Goal: Contribute content: Add original content to the website for others to see

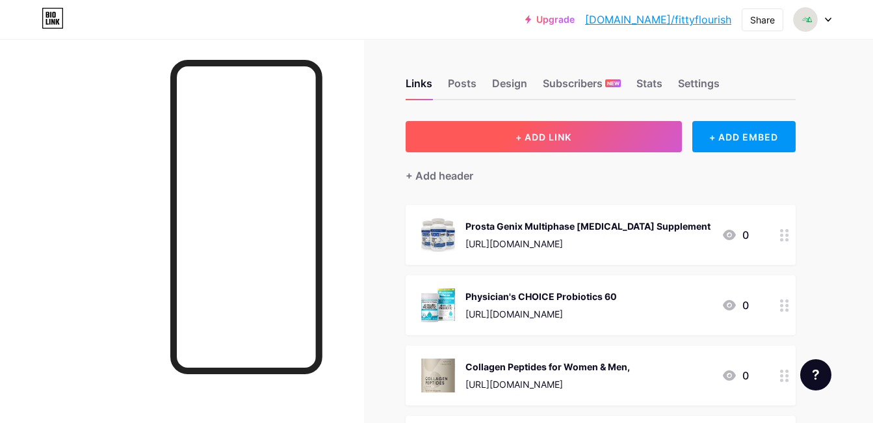
click at [596, 123] on button "+ ADD LINK" at bounding box center [544, 136] width 276 height 31
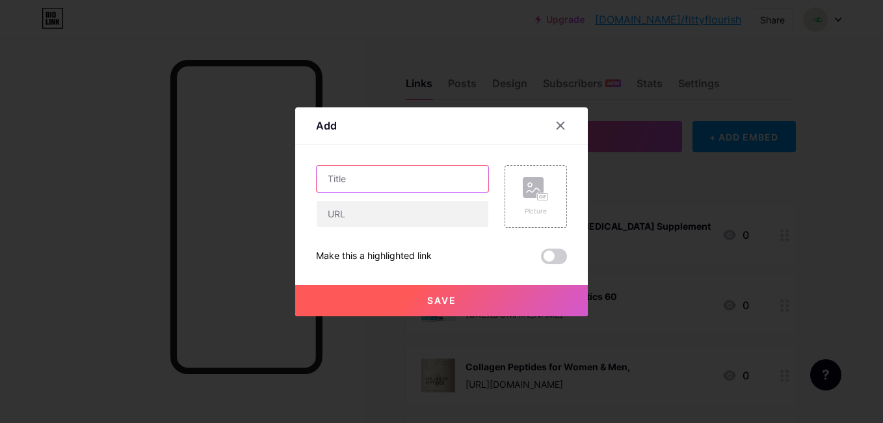
click at [438, 176] on input "text" at bounding box center [403, 179] width 172 height 26
paste input "Women's Probiotic"
type input "Women's Probiotic"
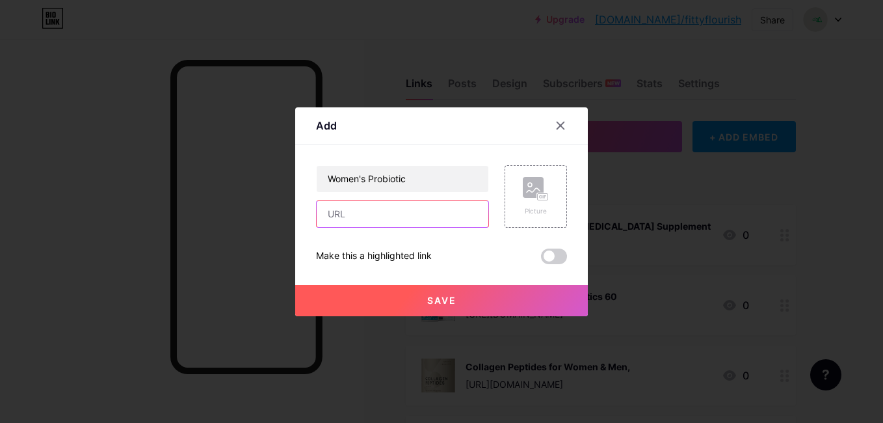
click at [416, 222] on input "text" at bounding box center [403, 214] width 172 height 26
paste input "[URL][DOMAIN_NAME]"
type input "[URL][DOMAIN_NAME]"
click at [531, 212] on div "Picture" at bounding box center [536, 211] width 26 height 10
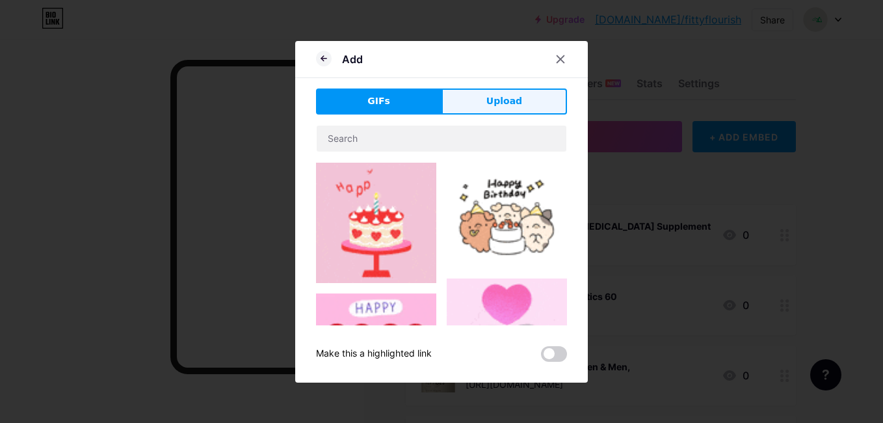
click at [490, 96] on span "Upload" at bounding box center [504, 101] width 36 height 14
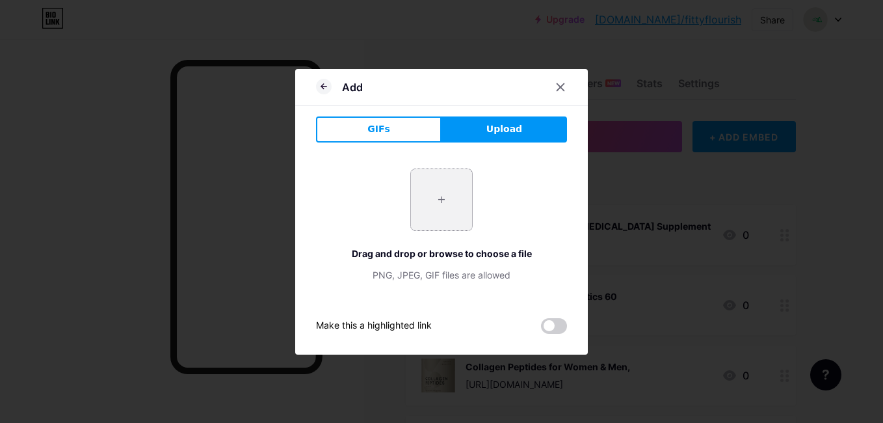
click at [428, 202] on input "file" at bounding box center [441, 199] width 61 height 61
type input "C:\fakepath\Women's Probiotic.jpg"
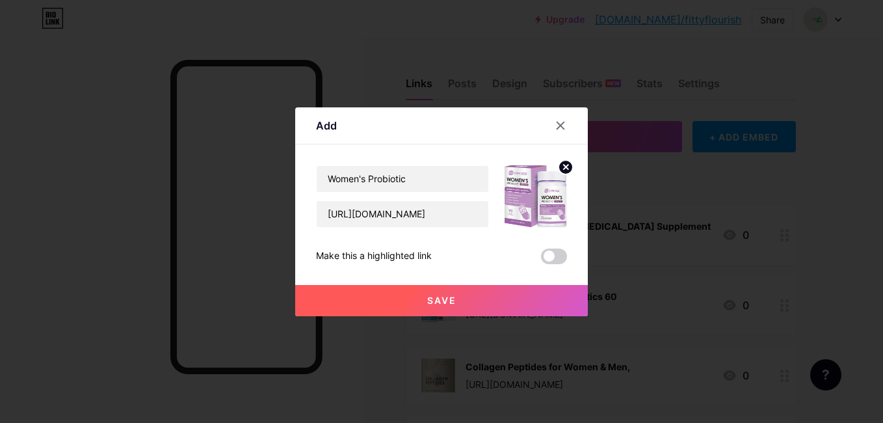
click at [432, 298] on span "Save" at bounding box center [441, 300] width 29 height 11
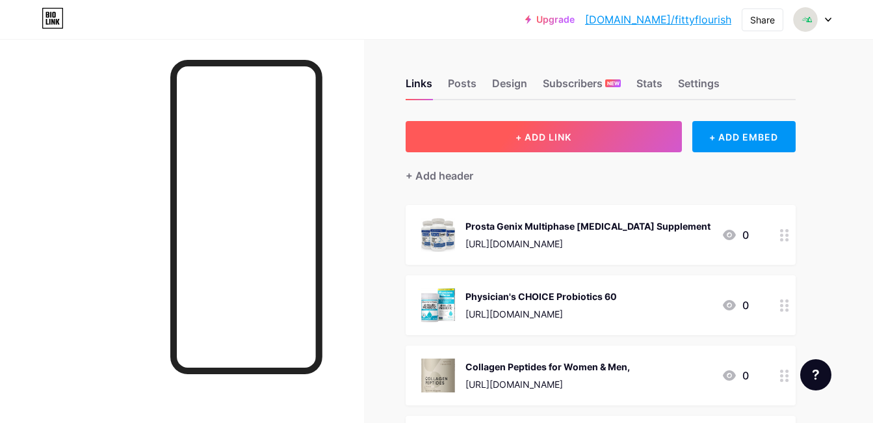
click at [529, 143] on button "+ ADD LINK" at bounding box center [544, 136] width 276 height 31
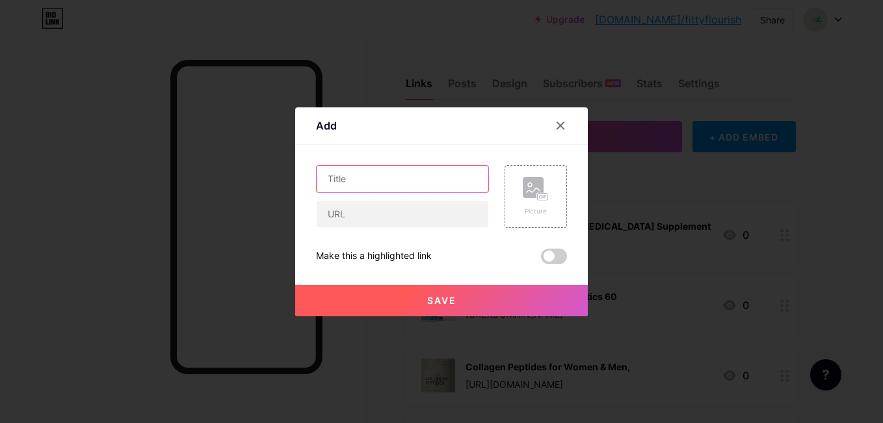
click at [439, 168] on input "text" at bounding box center [403, 179] width 172 height 26
paste input "Liposomal NAD+ – Liquid Supplement"
type input "Liposomal NAD+ – Liquid Supplement"
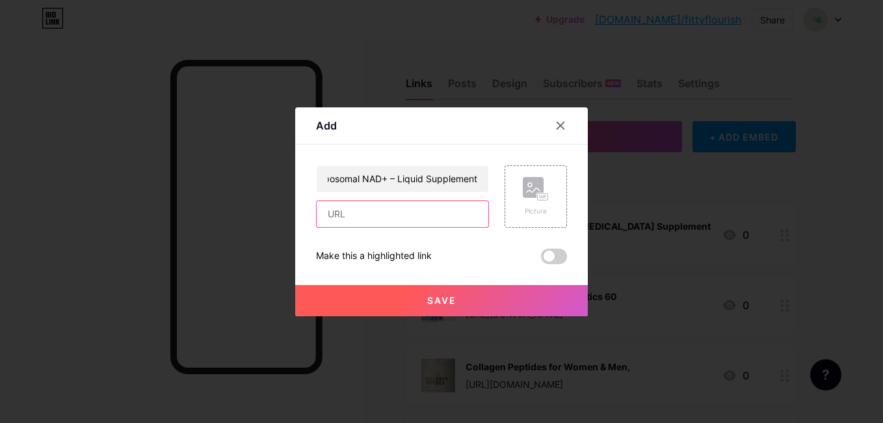
click at [434, 211] on input "text" at bounding box center [403, 214] width 172 height 26
paste input "[URL][DOMAIN_NAME]"
type input "[URL][DOMAIN_NAME]"
click at [544, 209] on div "Picture" at bounding box center [536, 196] width 62 height 62
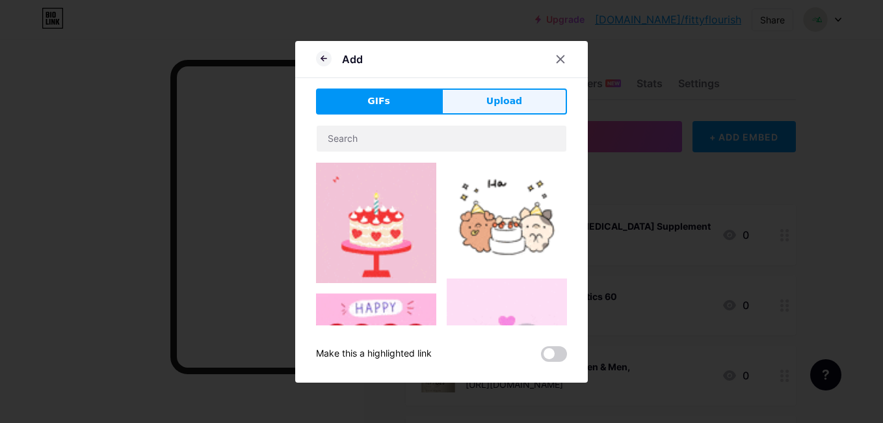
click at [486, 94] on span "Upload" at bounding box center [504, 101] width 36 height 14
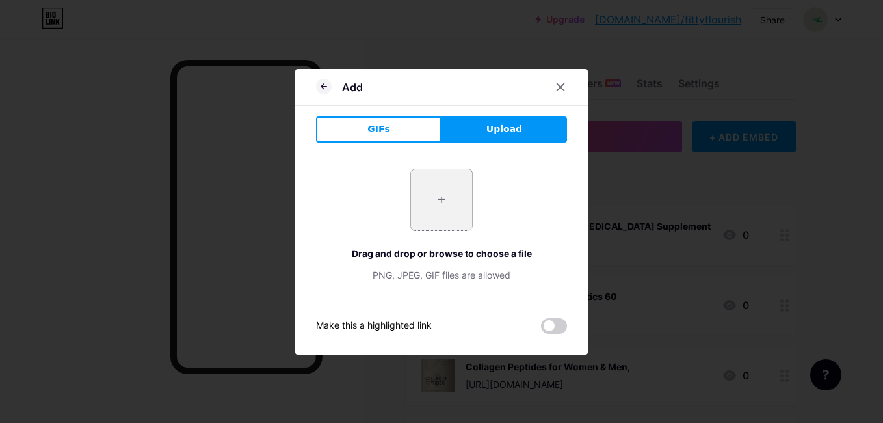
click at [429, 214] on input "file" at bounding box center [441, 199] width 61 height 61
type input "C:\fakepath\Liposomal NAD+ – Liquid Supplement.jpg"
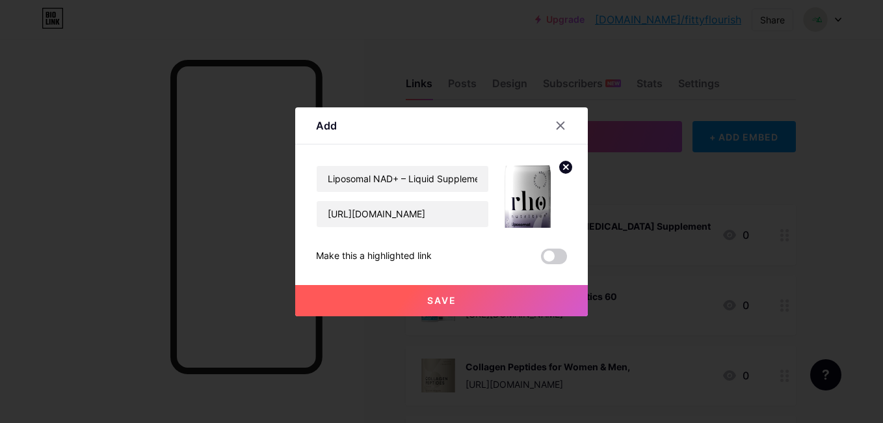
click at [431, 299] on span "Save" at bounding box center [441, 300] width 29 height 11
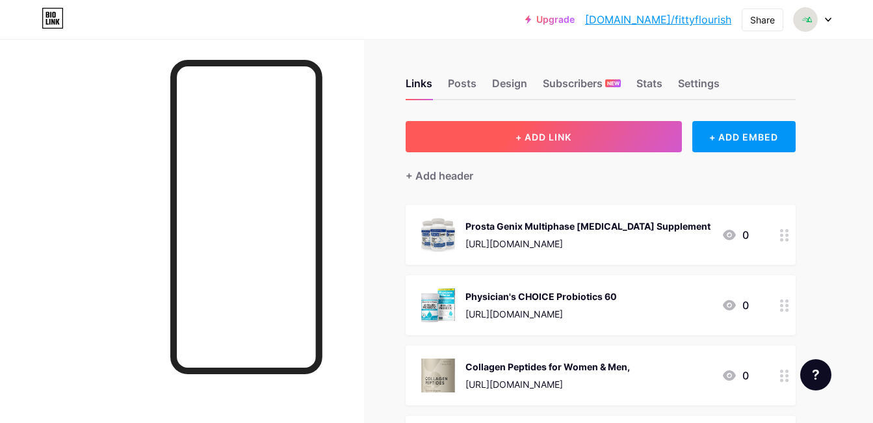
click at [508, 129] on button "+ ADD LINK" at bounding box center [544, 136] width 276 height 31
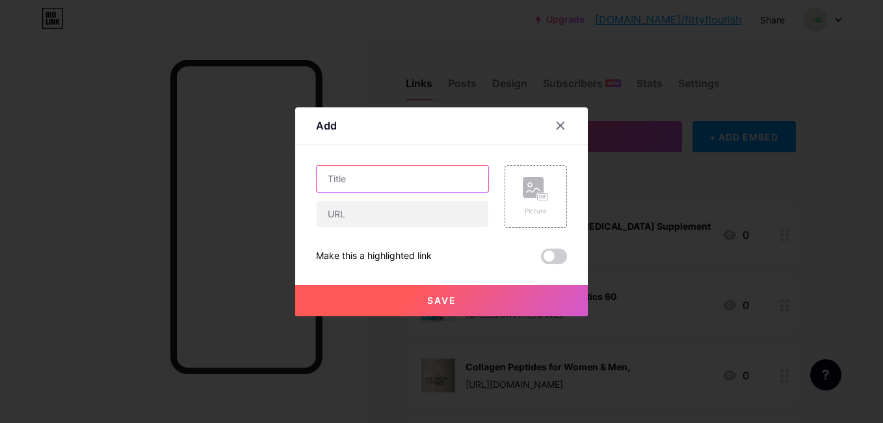
click at [438, 183] on input "text" at bounding box center [403, 179] width 172 height 26
paste input "Hanging Abdominal Ab Sling Straps"
type input "Hanging Abdominal Ab Sling Straps"
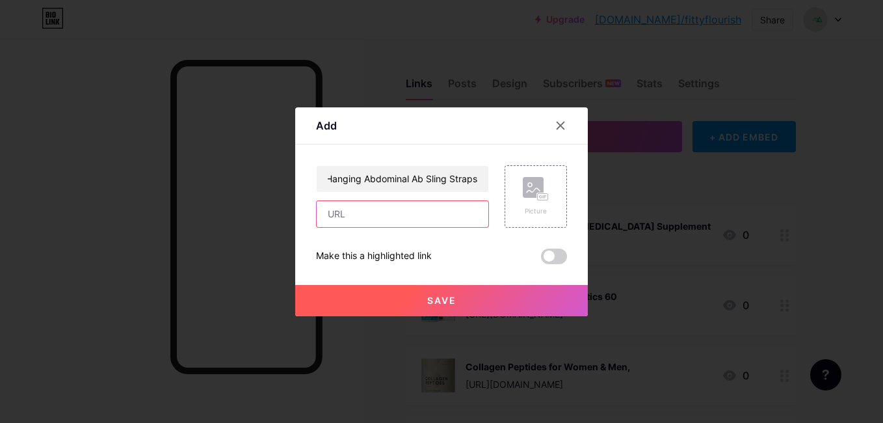
click at [434, 205] on input "text" at bounding box center [403, 214] width 172 height 26
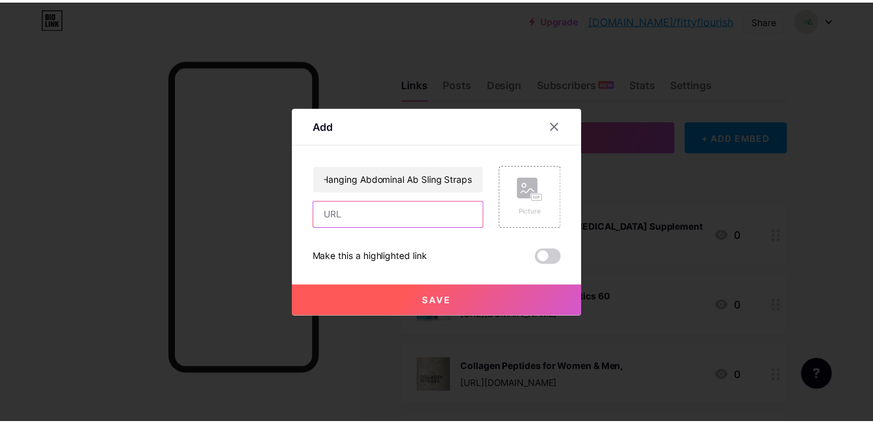
scroll to position [0, 0]
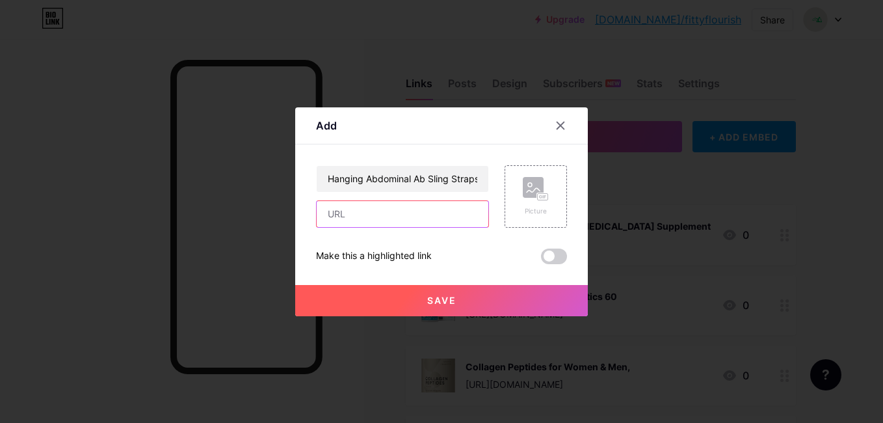
paste input "[URL][DOMAIN_NAME]"
type input "[URL][DOMAIN_NAME]"
click at [513, 222] on div "Picture" at bounding box center [536, 196] width 62 height 62
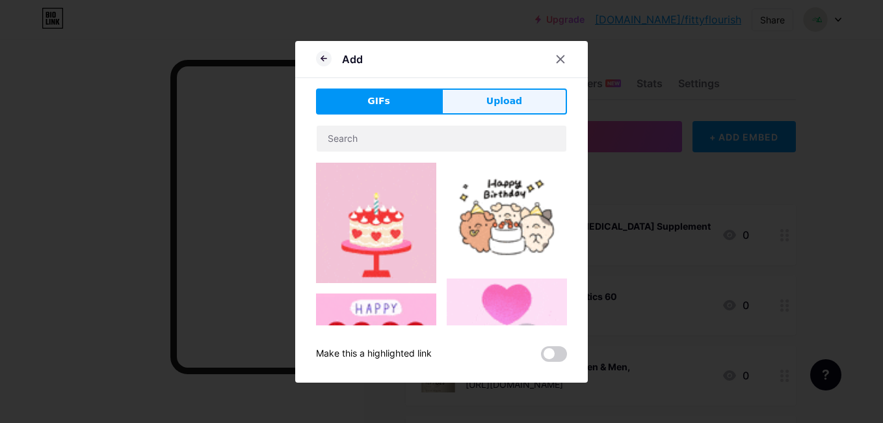
click at [486, 98] on span "Upload" at bounding box center [504, 101] width 36 height 14
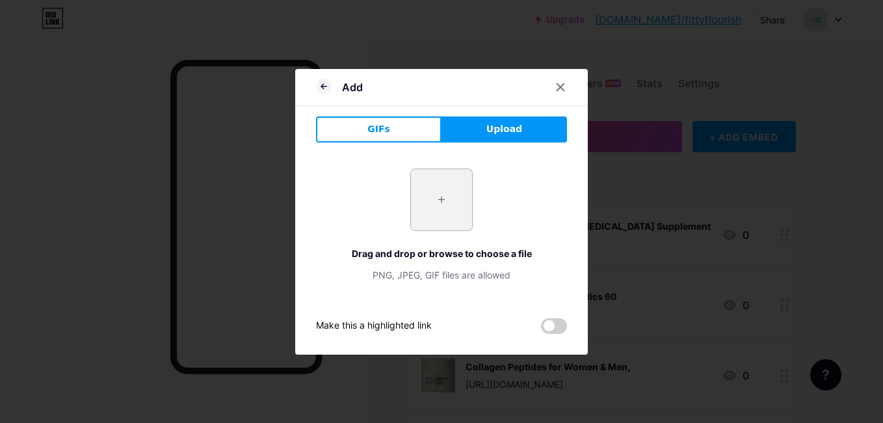
click at [422, 220] on input "file" at bounding box center [441, 199] width 61 height 61
type input "C:\fakepath\Hanging Abdominal Ab Sling Straps.jpg"
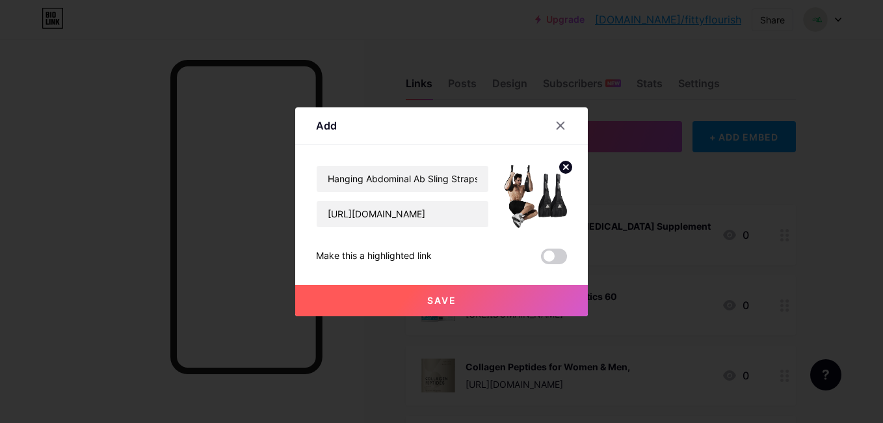
click at [427, 299] on span "Save" at bounding box center [441, 300] width 29 height 11
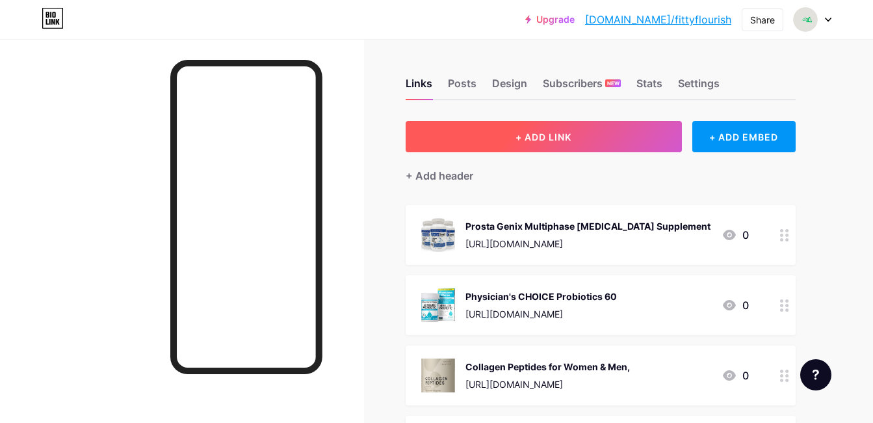
click at [510, 131] on button "+ ADD LINK" at bounding box center [544, 136] width 276 height 31
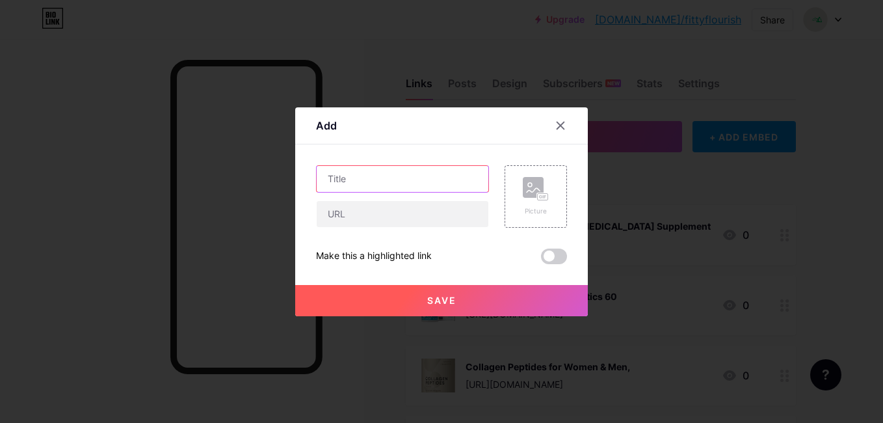
click at [419, 176] on input "text" at bounding box center [403, 179] width 172 height 26
paste input "WALITO 8Pcs Barbell Pad Set"
type input "WALITO 8Pcs Barbell Pad Set"
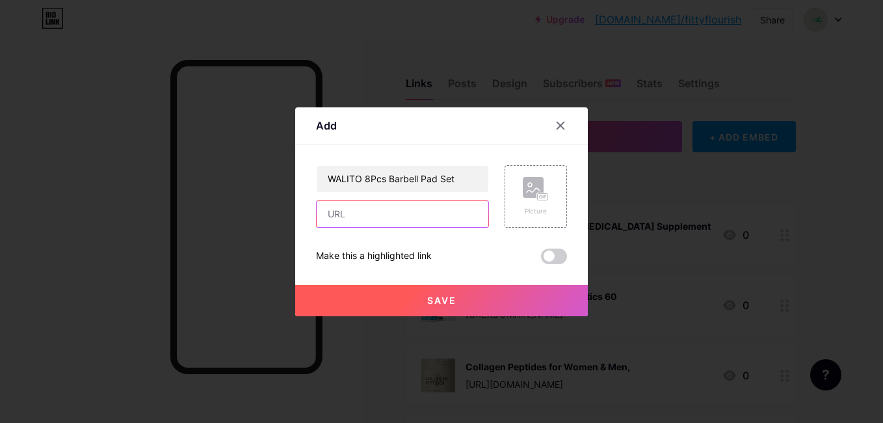
click at [423, 208] on input "text" at bounding box center [403, 214] width 172 height 26
paste input "[URL][DOMAIN_NAME]"
type input "[URL][DOMAIN_NAME]"
click at [527, 204] on div "Picture" at bounding box center [536, 196] width 26 height 39
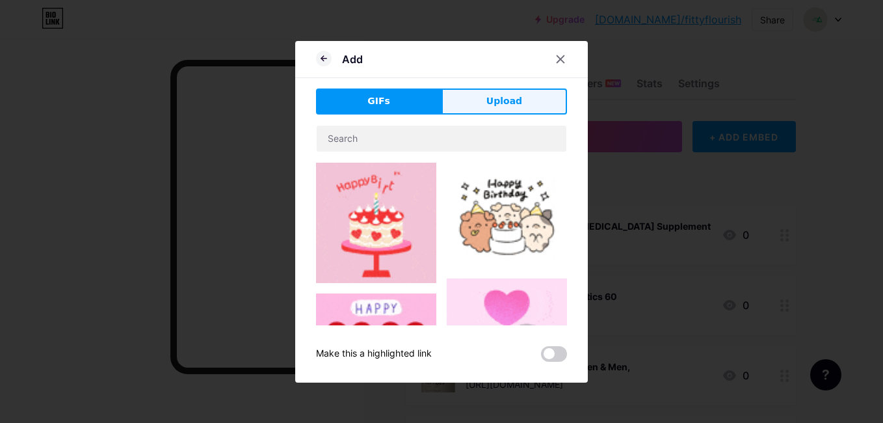
click at [505, 100] on span "Upload" at bounding box center [504, 101] width 36 height 14
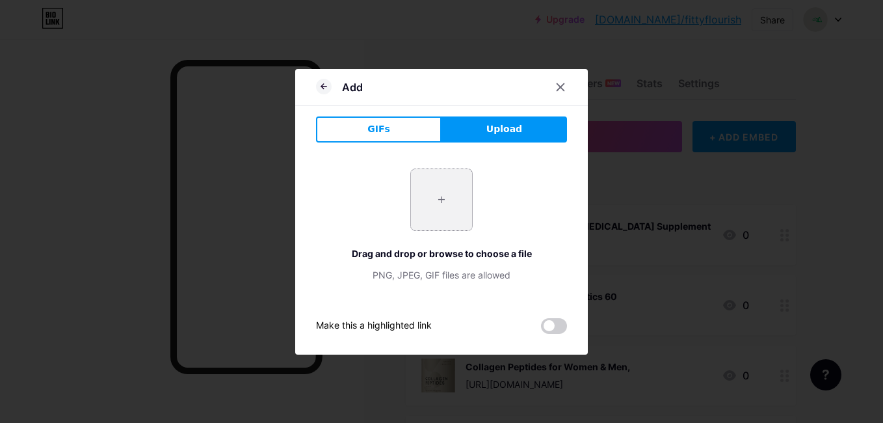
click at [427, 208] on input "file" at bounding box center [441, 199] width 61 height 61
type input "C:\fakepath\WALITO 8Pcs Barbell Pad Set.jpg"
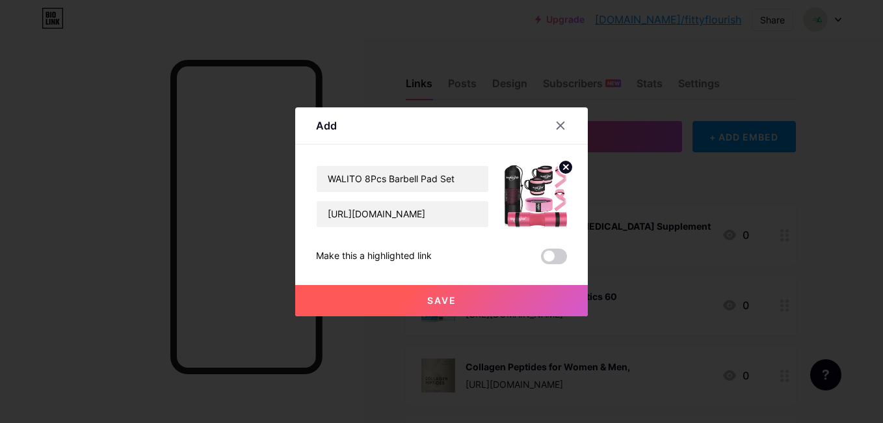
click at [419, 301] on button "Save" at bounding box center [441, 300] width 293 height 31
